Goal: Task Accomplishment & Management: Use online tool/utility

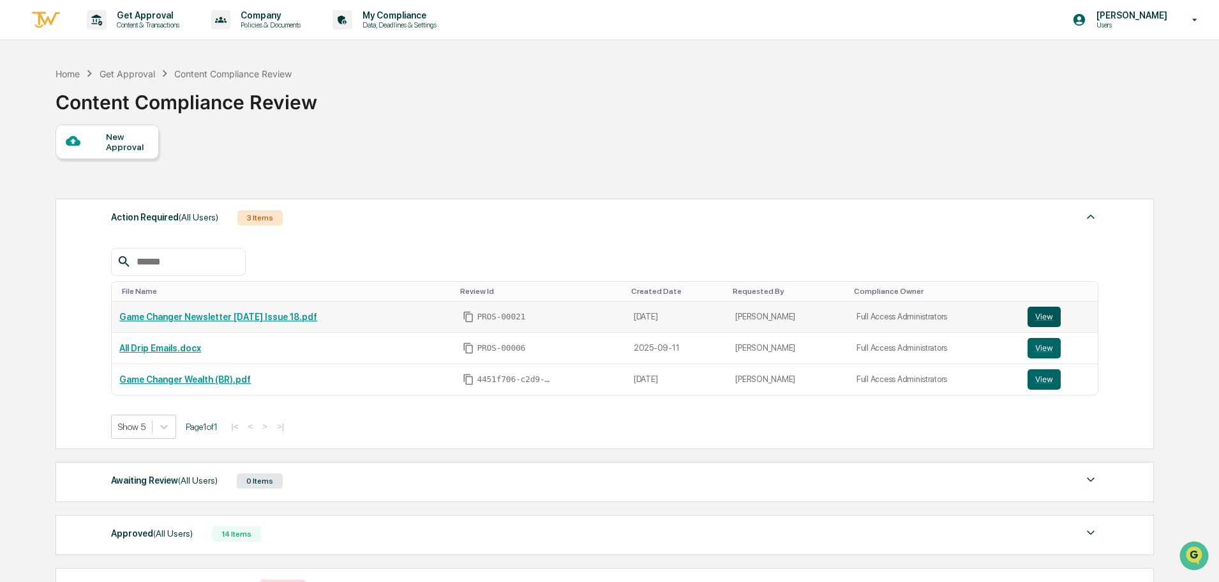
click at [1051, 322] on button "View" at bounding box center [1044, 316] width 33 height 20
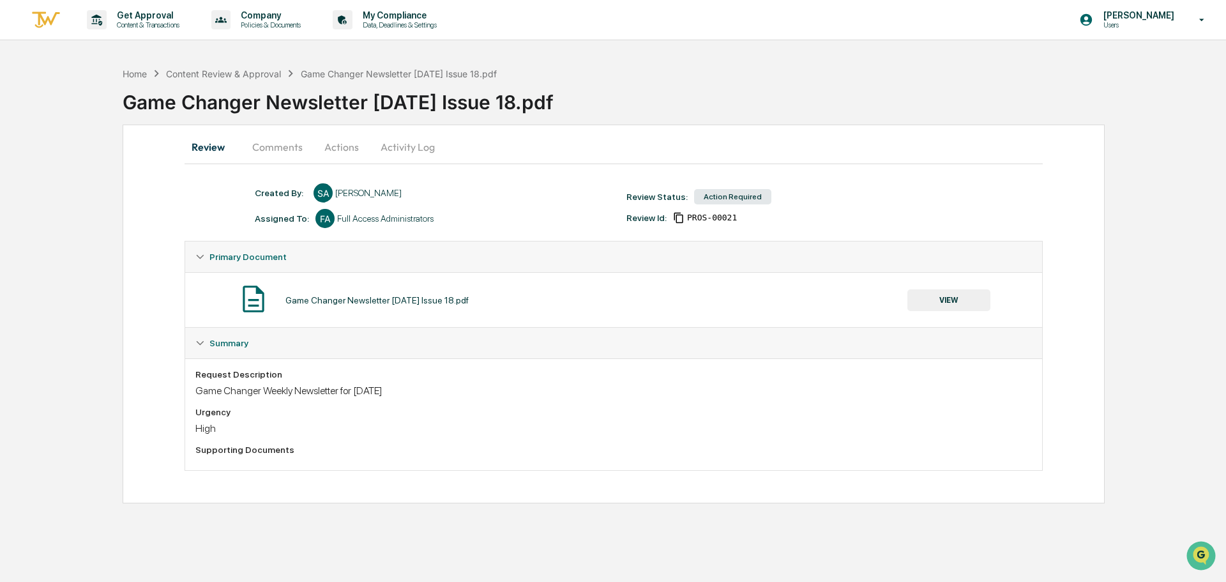
click at [327, 149] on button "Actions" at bounding box center [341, 147] width 57 height 31
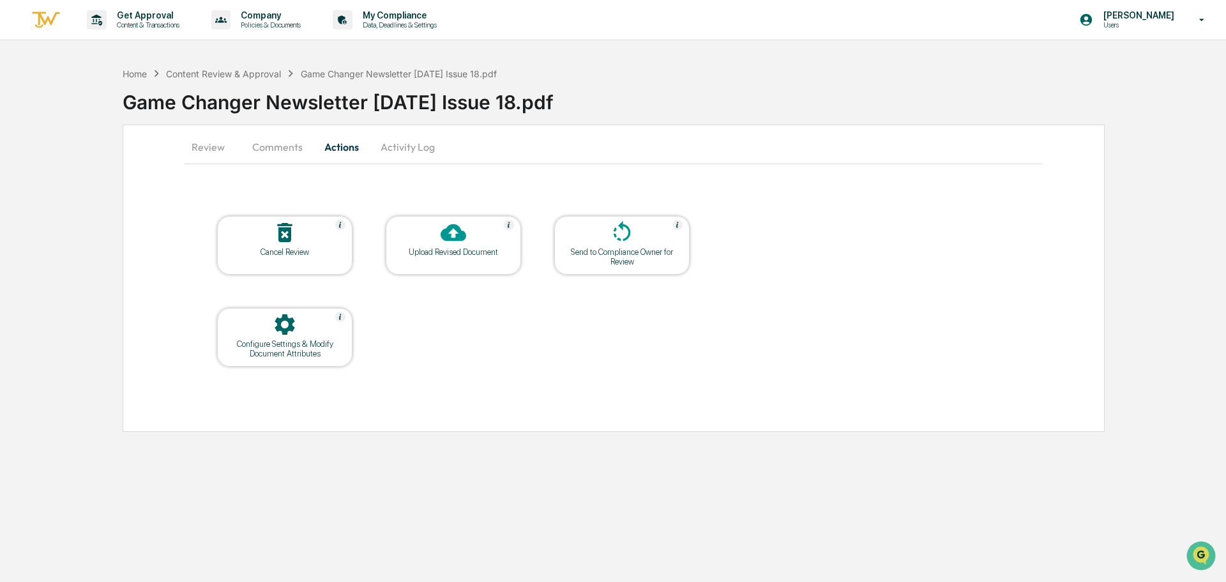
click at [458, 253] on div "Upload Revised Document" at bounding box center [453, 252] width 115 height 10
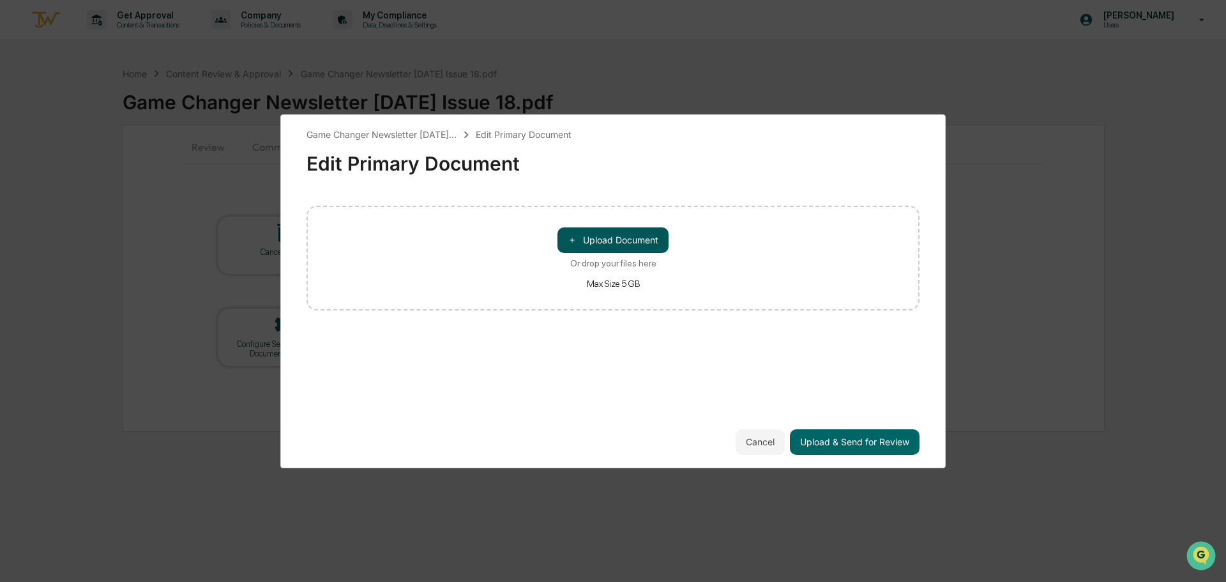
click at [612, 243] on button "＋ Upload Document" at bounding box center [612, 240] width 111 height 26
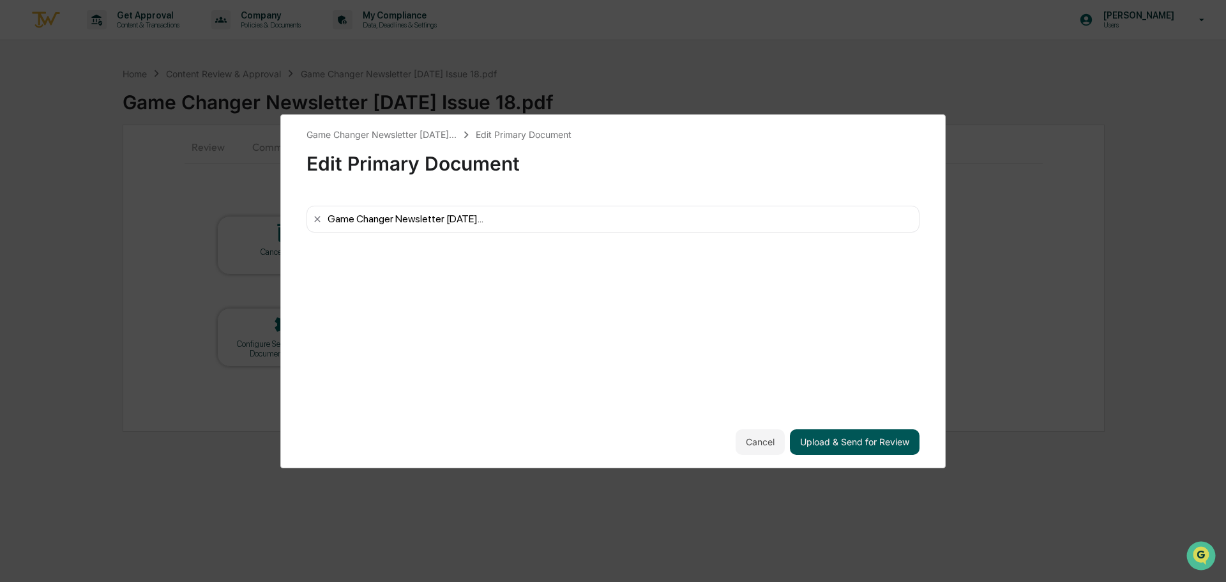
click at [863, 448] on button "Upload & Send for Review" at bounding box center [855, 442] width 130 height 26
